Goal: Navigation & Orientation: Find specific page/section

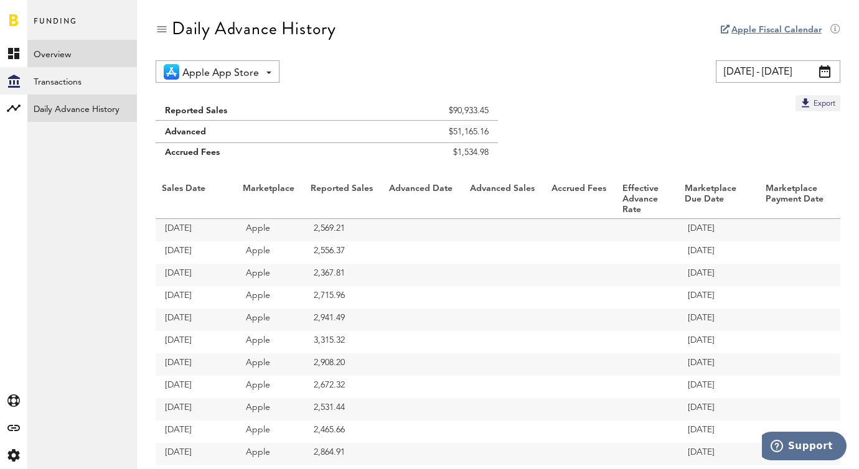
click at [86, 63] on link "Overview" at bounding box center [81, 53] width 109 height 27
